Goal: Task Accomplishment & Management: Manage account settings

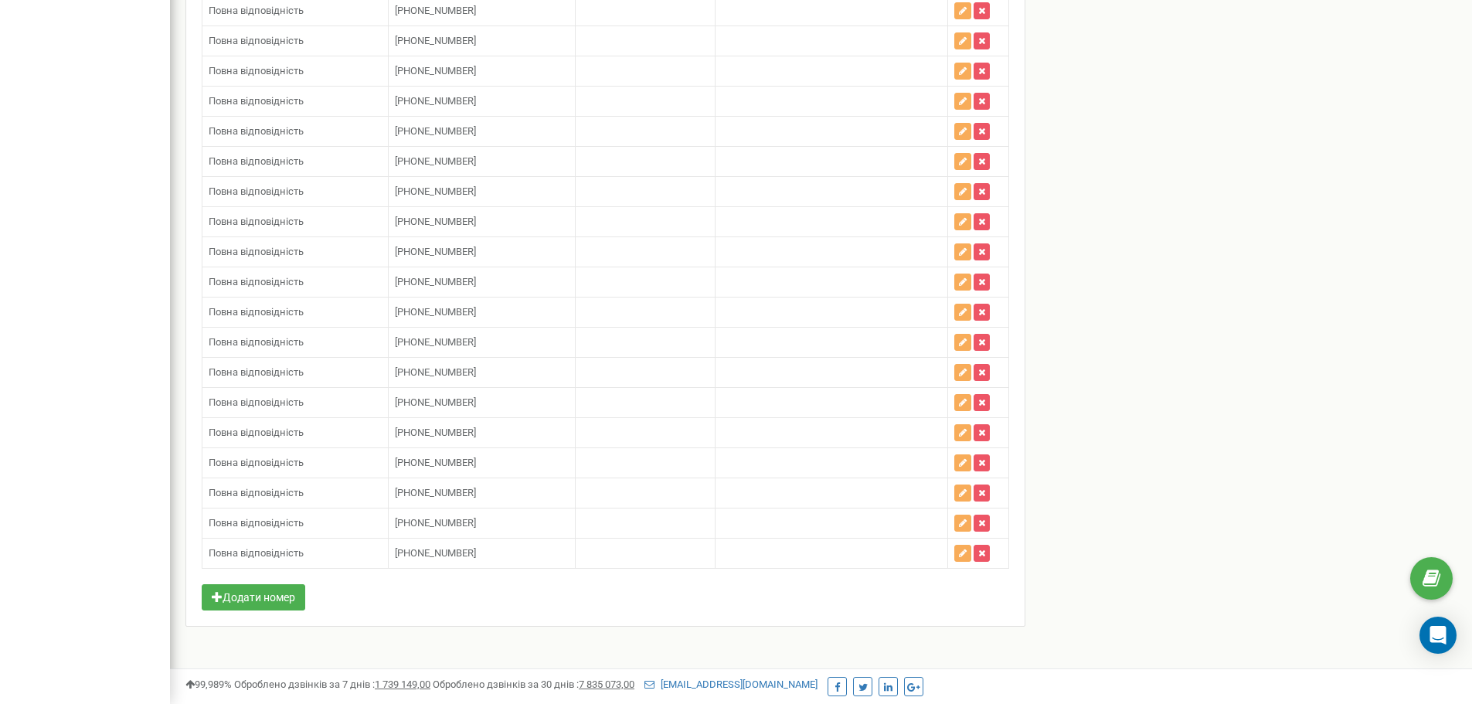
scroll to position [4941, 0]
click at [263, 599] on button "Додати номер" at bounding box center [254, 597] width 104 height 26
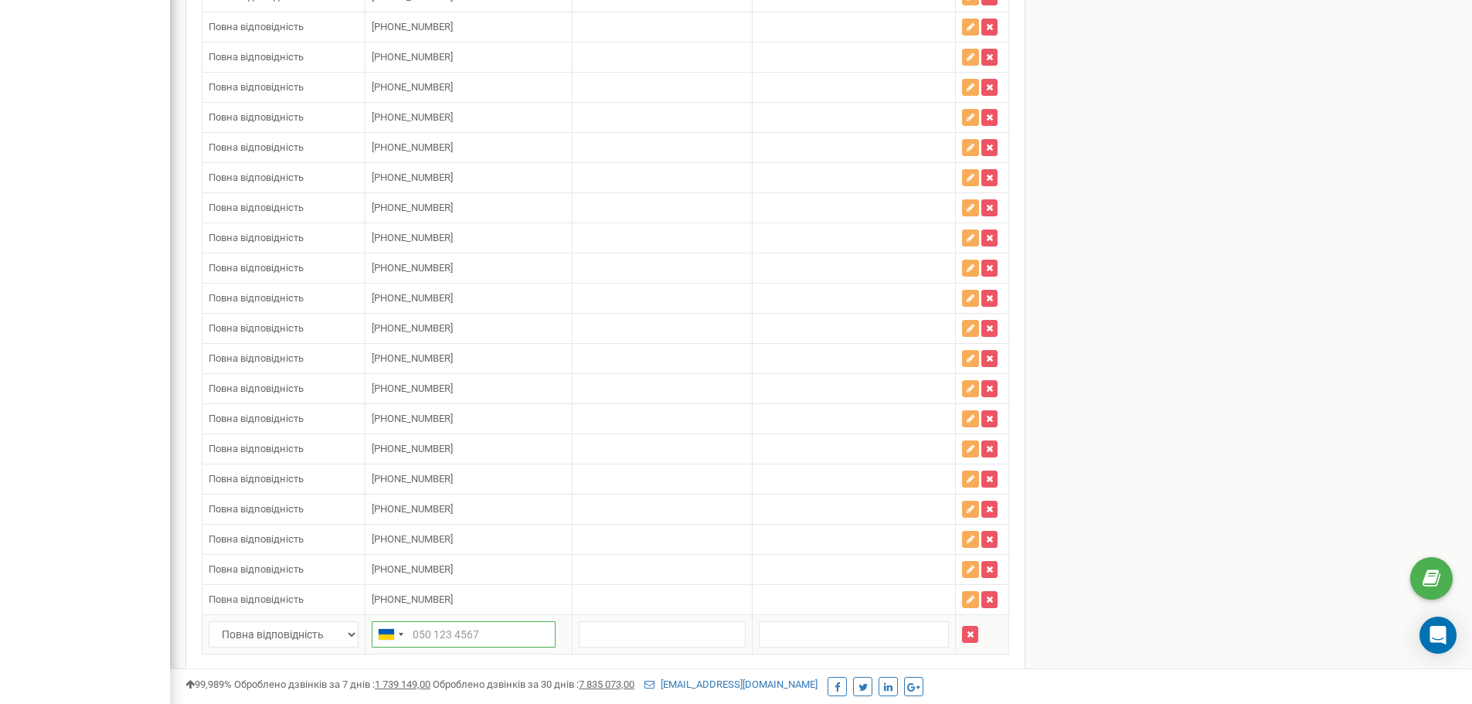
click at [459, 647] on input "text" at bounding box center [464, 634] width 184 height 26
paste input "380969338577"
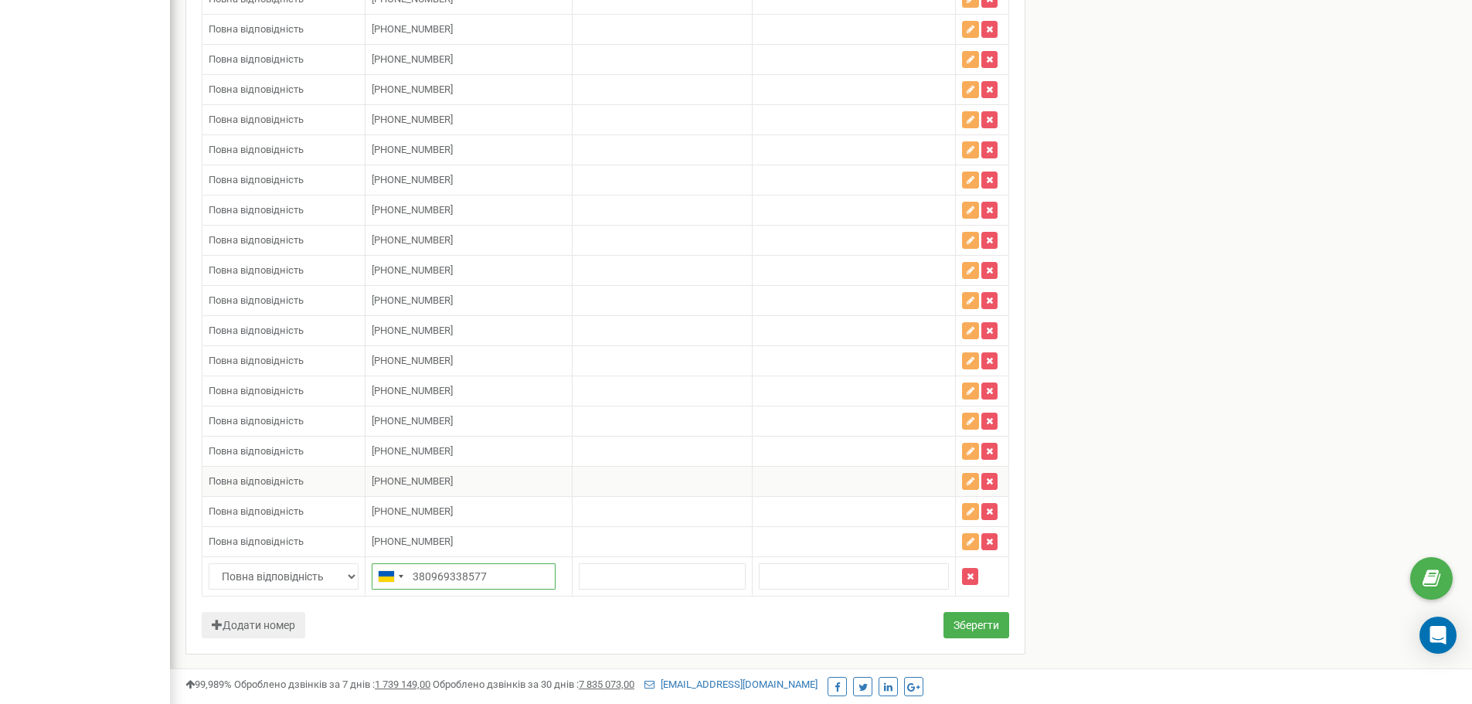
scroll to position [5050, 0]
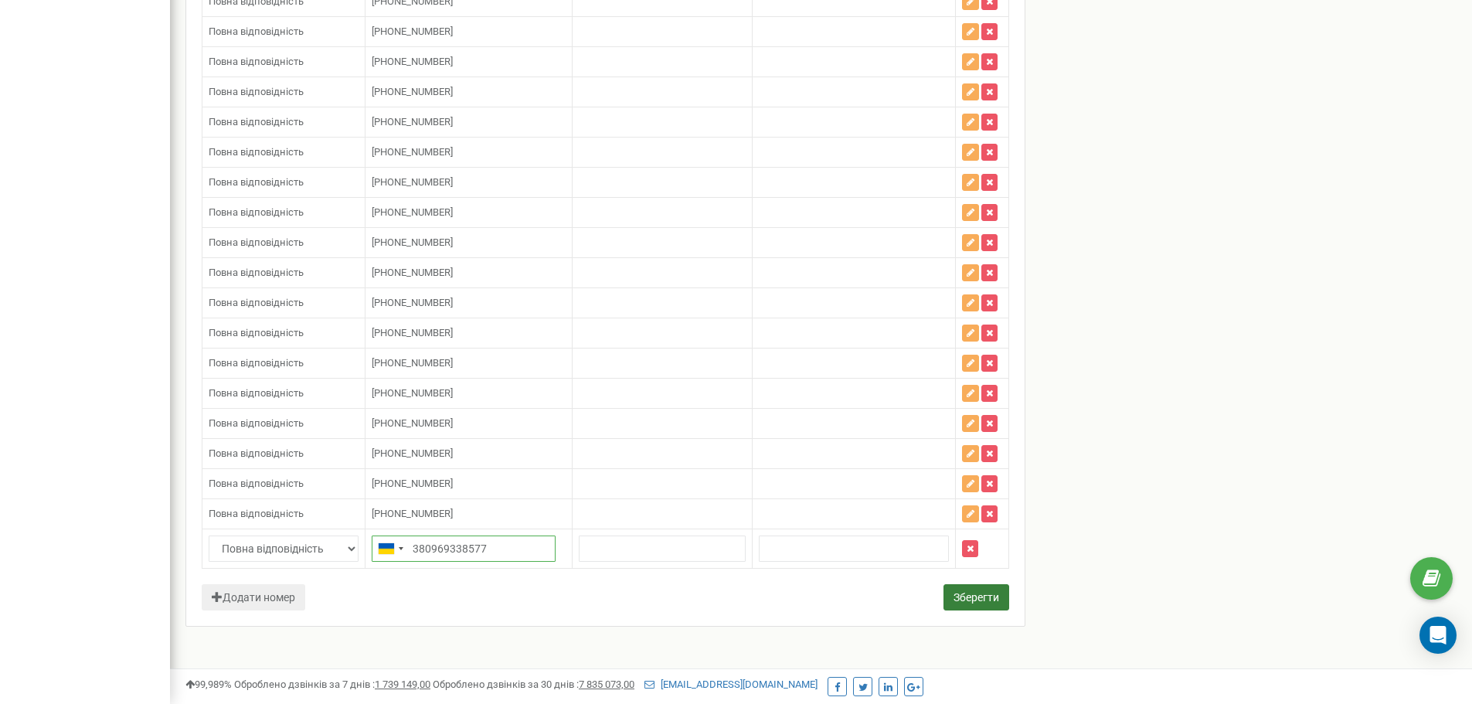
type input "380969338577"
click at [954, 592] on button "Зберегти" at bounding box center [976, 597] width 66 height 26
